Goal: Information Seeking & Learning: Check status

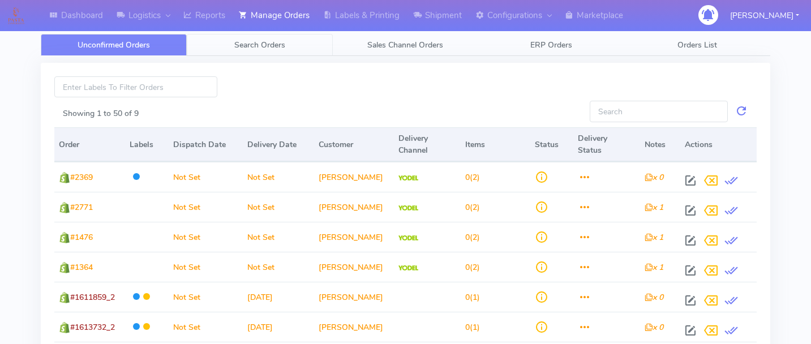
click at [236, 45] on span "Search Orders" at bounding box center [259, 45] width 51 height 11
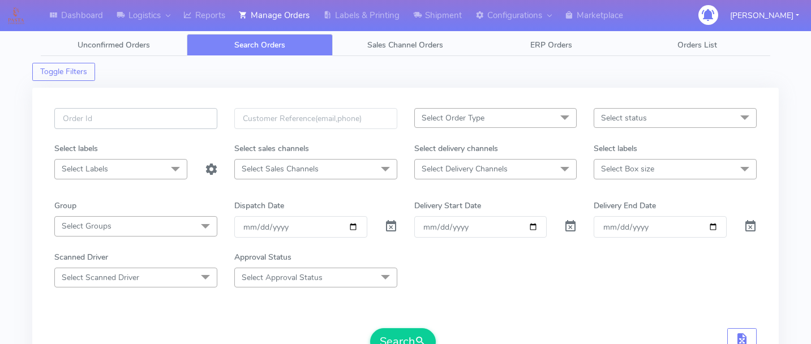
click at [144, 123] on input "text" at bounding box center [135, 118] width 163 height 21
paste input "1616801"
type input "1616801"
click at [389, 229] on span at bounding box center [391, 229] width 14 height 11
click at [404, 336] on button "Search" at bounding box center [403, 341] width 66 height 27
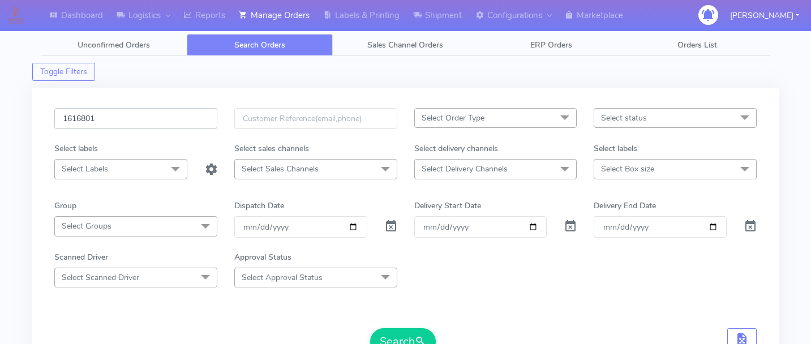
click at [130, 117] on input "1616801" at bounding box center [135, 118] width 163 height 21
paste input "1616043"
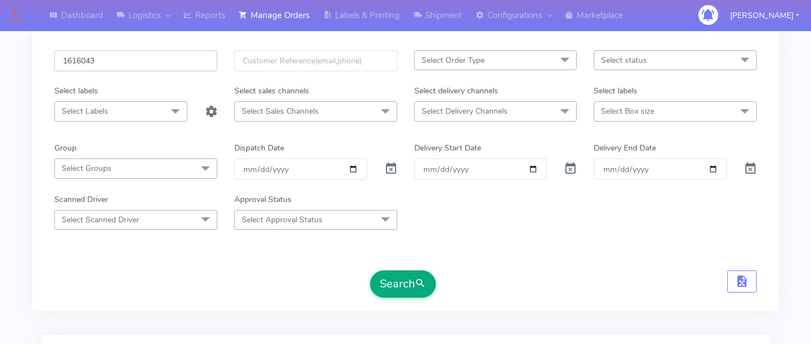
scroll to position [68, 0]
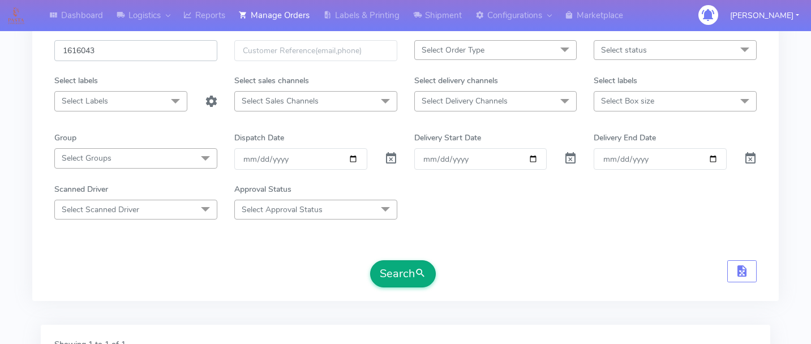
type input "1616043"
click at [402, 268] on button "Search" at bounding box center [403, 273] width 66 height 27
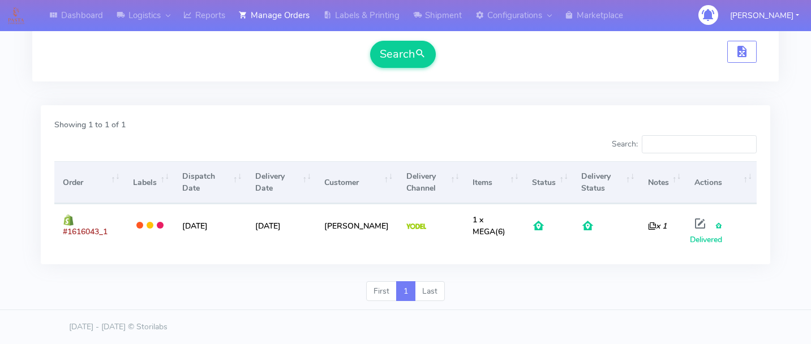
scroll to position [0, 0]
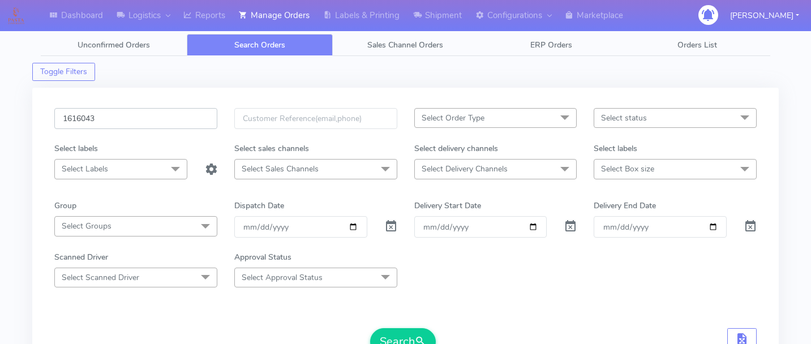
click at [147, 121] on input "1616043" at bounding box center [135, 118] width 163 height 21
paste input "1615935"
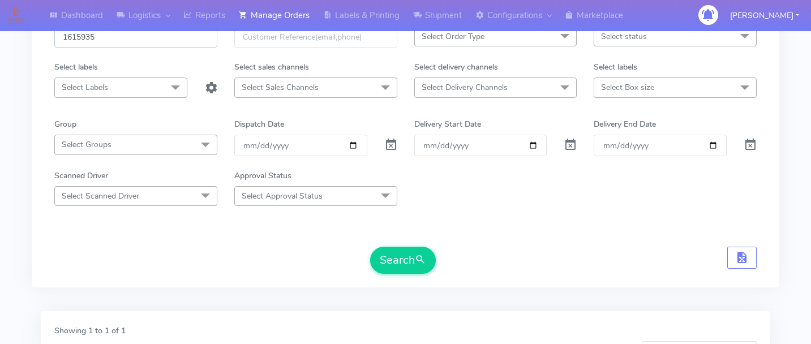
scroll to position [92, 0]
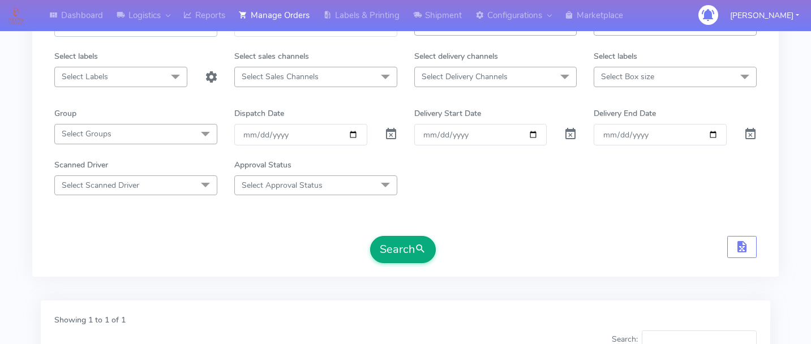
type input "1615935"
click at [398, 237] on button "Search" at bounding box center [403, 249] width 66 height 27
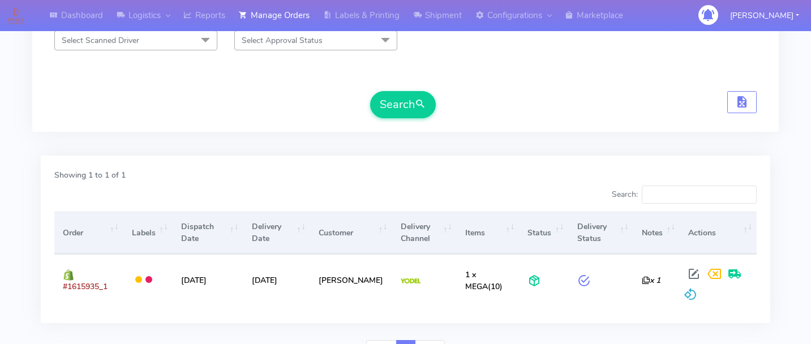
scroll to position [0, 0]
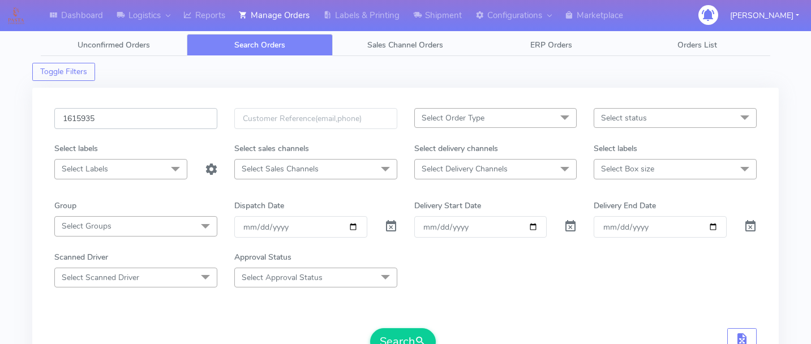
click at [135, 116] on input "1615935" at bounding box center [135, 118] width 163 height 21
type input "v"
paste input "1616801"
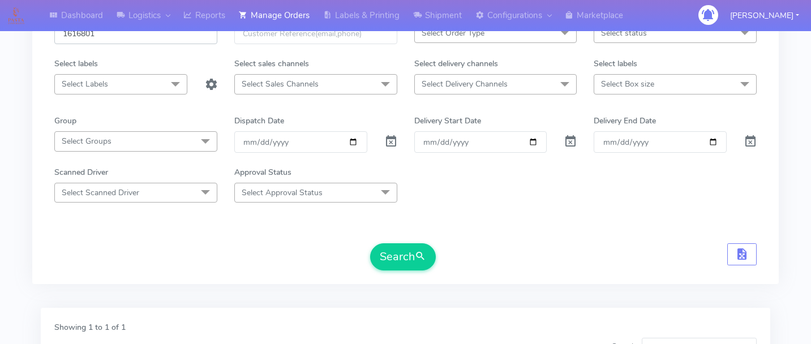
scroll to position [114, 0]
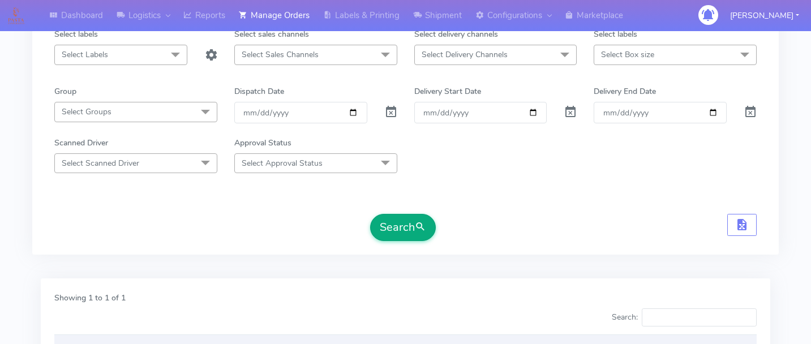
type input "1616801"
click at [400, 228] on button "Search" at bounding box center [403, 227] width 66 height 27
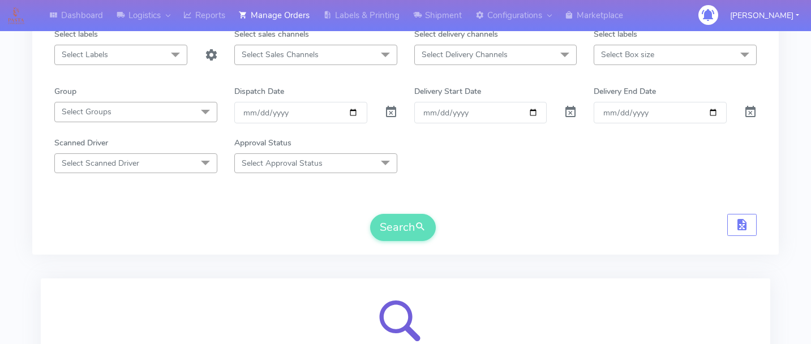
scroll to position [241, 0]
